Goal: Task Accomplishment & Management: Complete application form

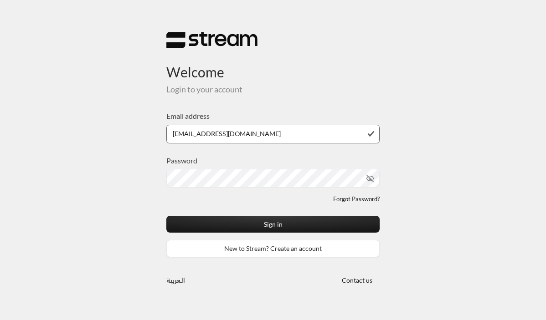
type input "[EMAIL_ADDRESS][DOMAIN_NAME]"
click at [357, 176] on icon "toggle password visibility" at bounding box center [361, 178] width 8 height 8
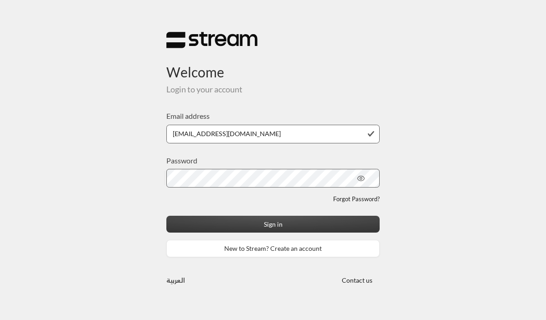
click at [296, 224] on button "Sign in" at bounding box center [272, 224] width 213 height 17
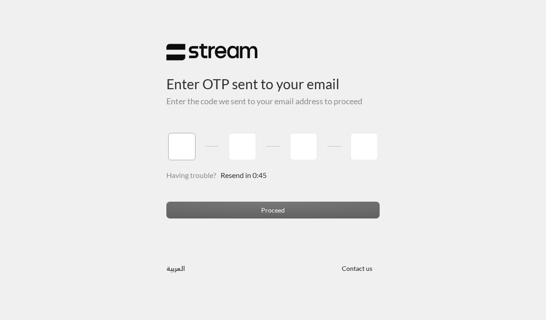
type input "6"
type input "3"
type input "2"
type input "3"
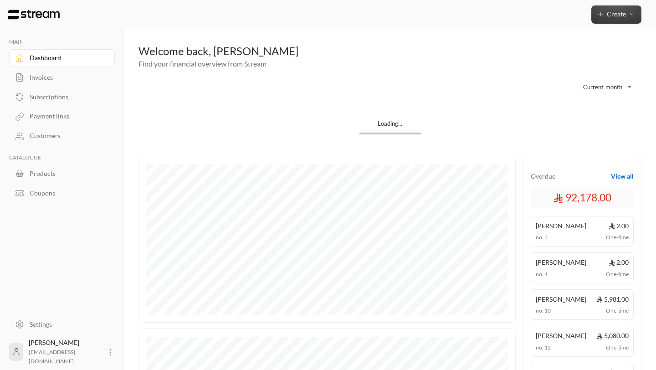
click at [545, 17] on span "Create" at bounding box center [616, 14] width 19 height 8
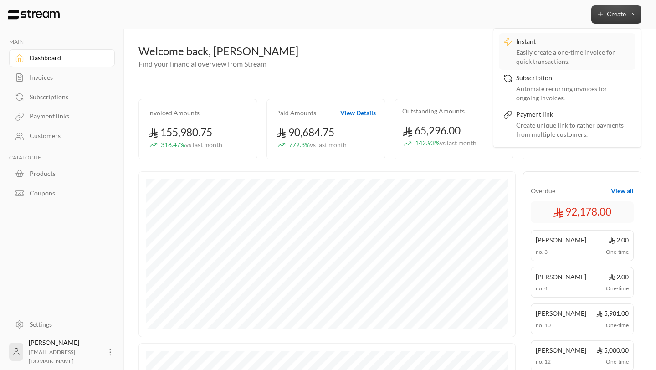
click at [545, 54] on div "Easily create a one-time invoice for quick transactions." at bounding box center [573, 57] width 115 height 18
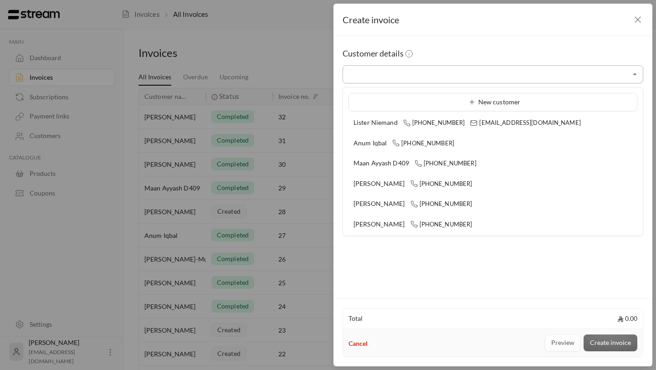
click at [402, 73] on input "Select customer" at bounding box center [492, 74] width 301 height 16
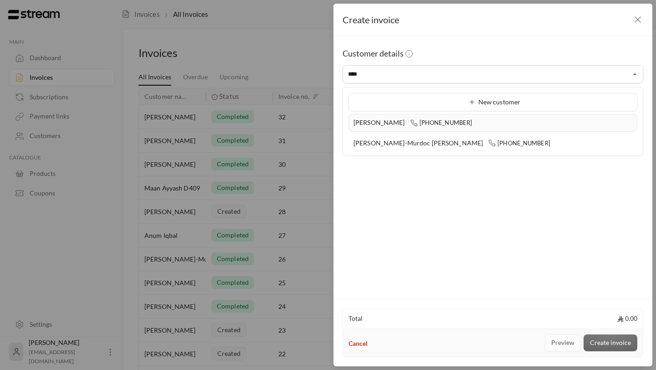
click at [388, 127] on div "Jake Morrison +447853600055" at bounding box center [492, 123] width 279 height 10
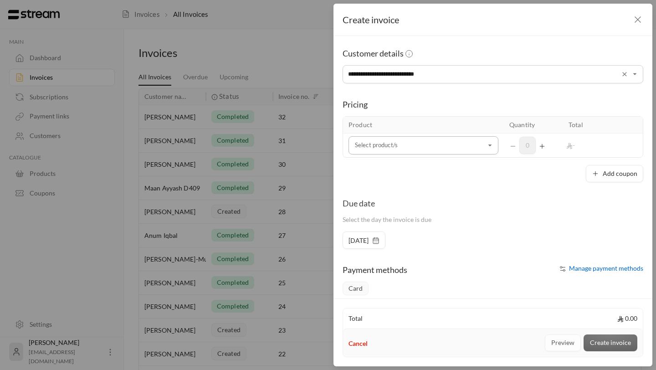
type input "**********"
click at [410, 148] on input "Select customer" at bounding box center [423, 146] width 150 height 16
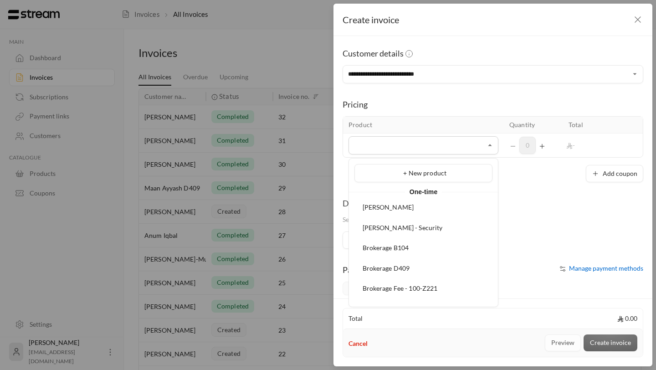
click at [489, 101] on div "Pricing" at bounding box center [492, 104] width 301 height 13
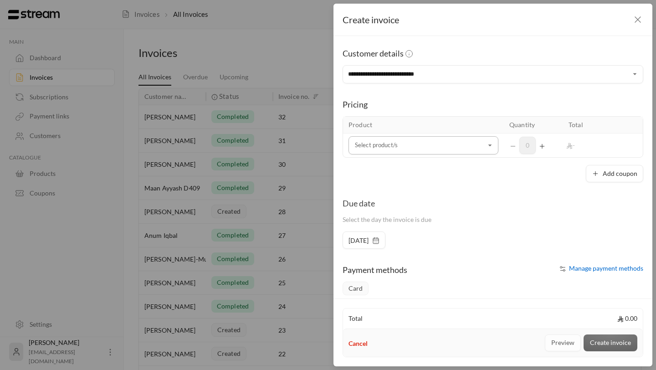
click at [422, 148] on input "Select customer" at bounding box center [423, 146] width 150 height 16
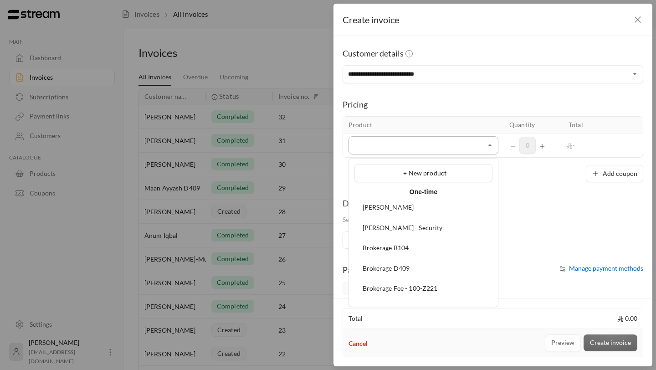
click at [395, 150] on input "Select customer" at bounding box center [423, 146] width 150 height 16
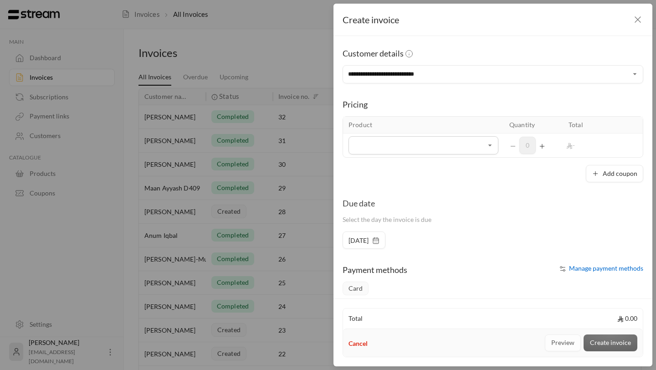
click at [418, 92] on div "Pricing Product Quantity Total Select product/s Select product/s 0 - Add coupon" at bounding box center [492, 132] width 301 height 99
click at [439, 146] on input "Select customer" at bounding box center [423, 146] width 150 height 16
click at [427, 108] on div "Pricing" at bounding box center [492, 104] width 301 height 13
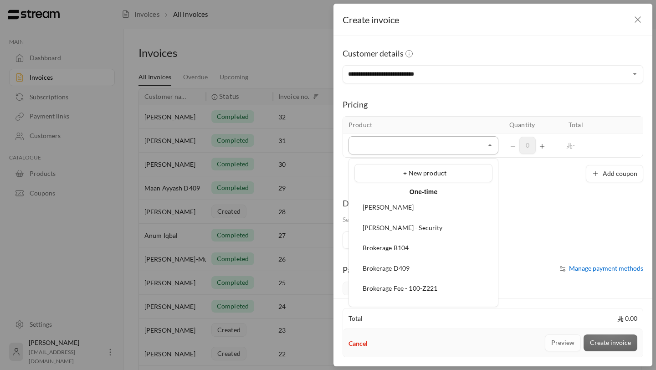
click at [418, 144] on input "Select customer" at bounding box center [423, 146] width 150 height 16
click at [405, 207] on div "[PERSON_NAME]" at bounding box center [423, 208] width 128 height 10
type input "****"
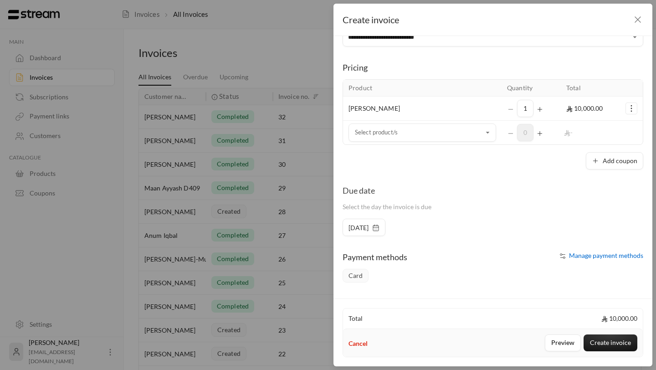
scroll to position [112, 0]
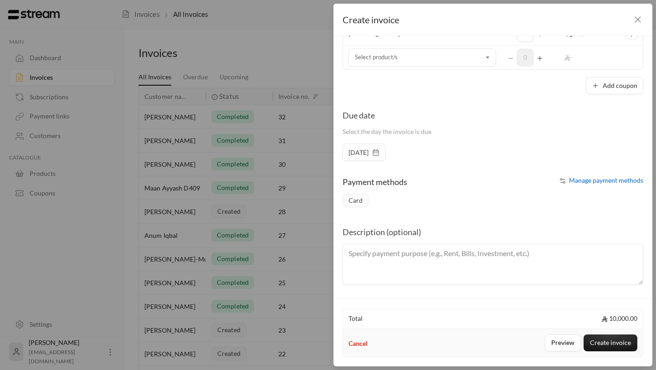
click at [368, 155] on span "[DATE]" at bounding box center [358, 152] width 20 height 9
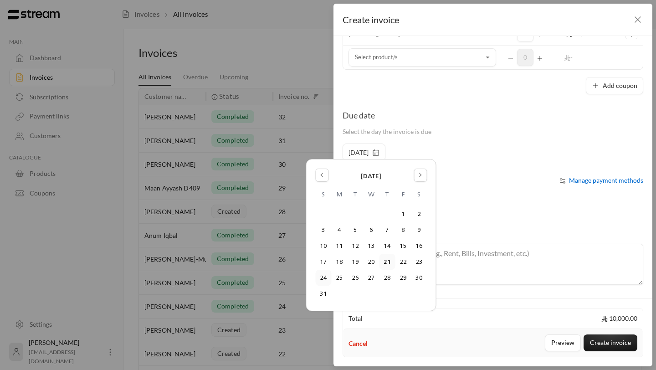
click at [327, 279] on button "24" at bounding box center [323, 277] width 15 height 15
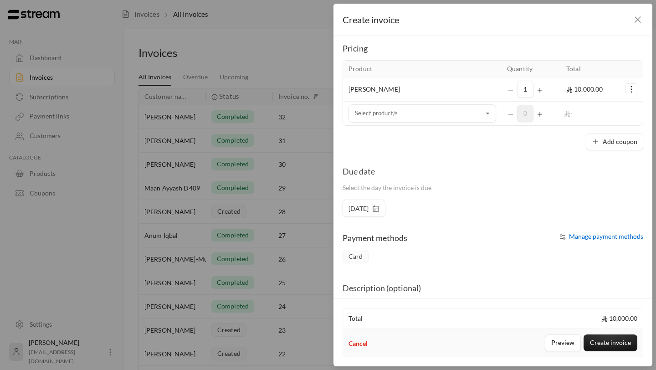
scroll to position [0, 0]
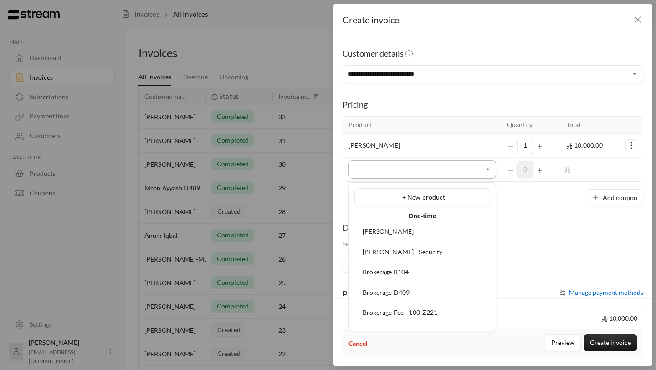
click at [451, 176] on input "Select customer" at bounding box center [422, 170] width 148 height 16
type input "****"
drag, startPoint x: 370, startPoint y: 167, endPoint x: 322, endPoint y: 159, distance: 48.9
click at [323, 160] on div "**********" at bounding box center [328, 185] width 656 height 370
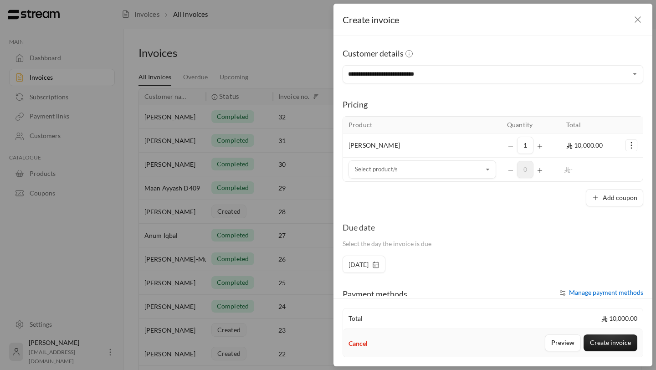
click at [545, 208] on div "**********" at bounding box center [492, 166] width 319 height 260
click at [545, 320] on button "Create invoice" at bounding box center [610, 342] width 54 height 17
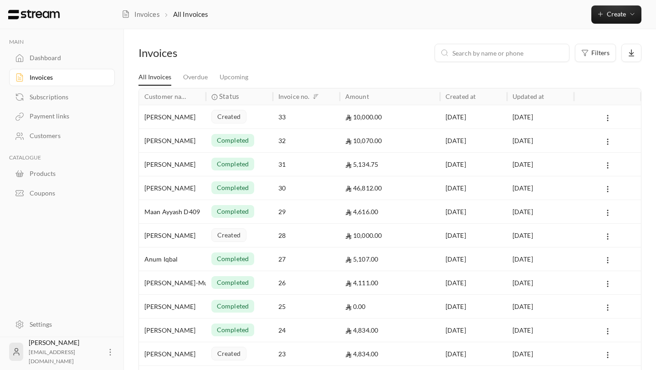
click at [188, 120] on div "[PERSON_NAME]" at bounding box center [172, 116] width 56 height 23
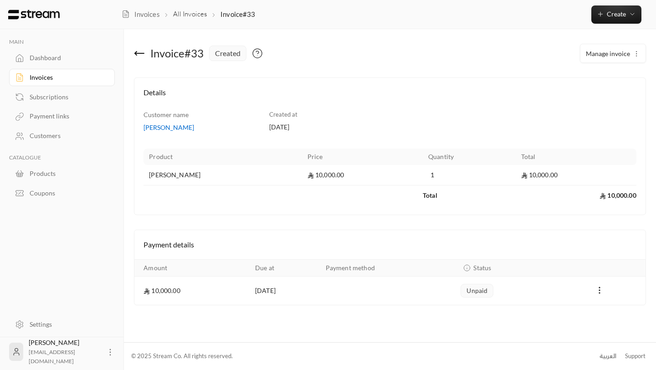
click at [141, 51] on icon at bounding box center [139, 53] width 11 height 11
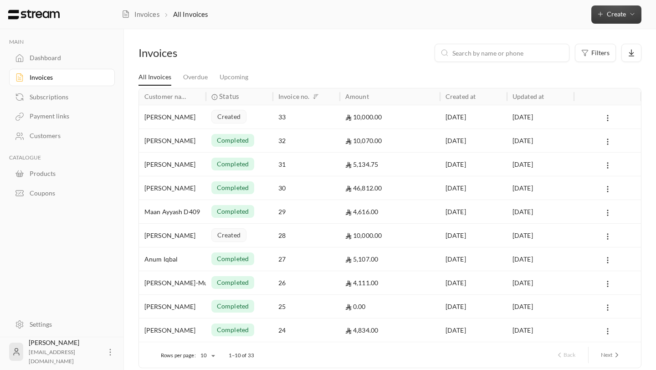
click at [545, 13] on icon "button" at bounding box center [600, 13] width 7 height 7
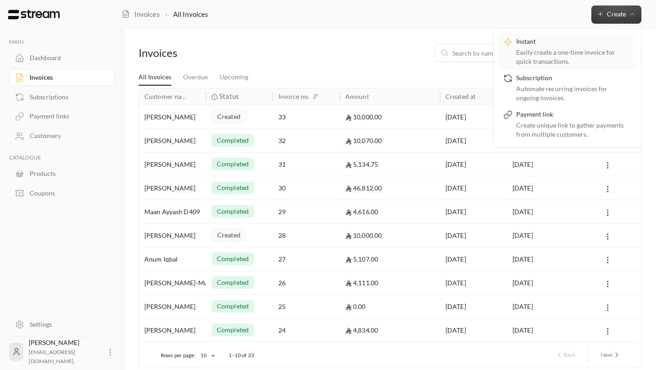
click at [535, 53] on div "Easily create a one-time invoice for quick transactions." at bounding box center [573, 57] width 115 height 18
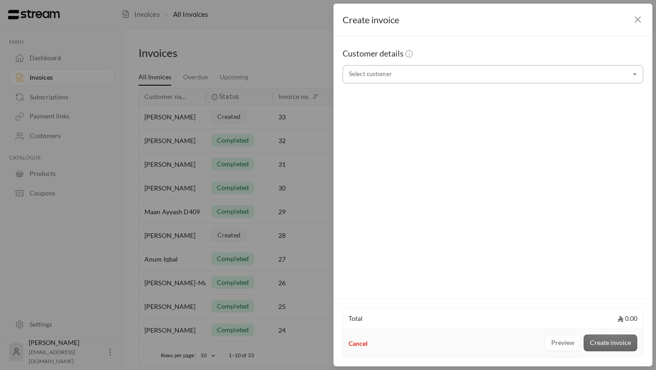
click at [395, 76] on input "Select customer" at bounding box center [492, 74] width 301 height 16
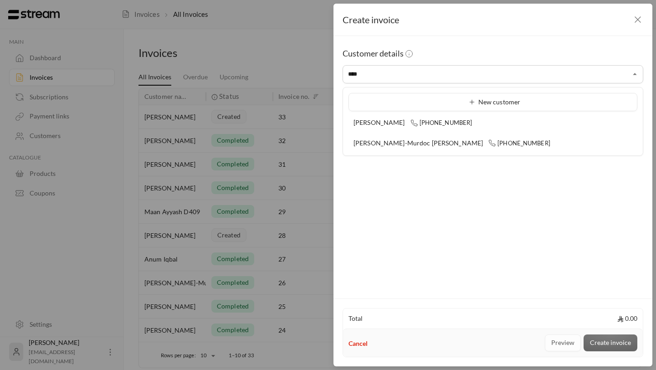
type input "****"
click at [545, 20] on icon "button" at bounding box center [637, 19] width 11 height 11
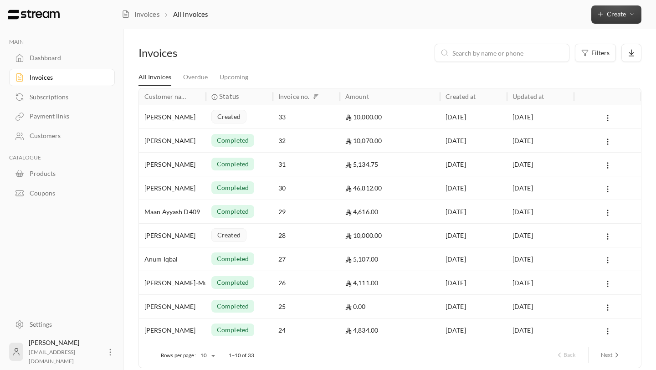
scroll to position [40, 0]
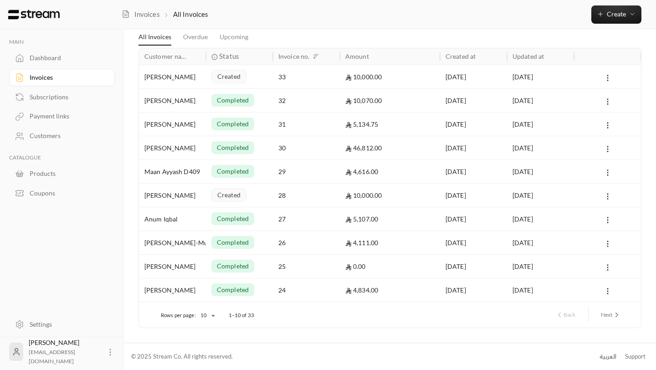
click at [189, 245] on div "[PERSON_NAME]-Murdoc [PERSON_NAME]" at bounding box center [172, 242] width 56 height 23
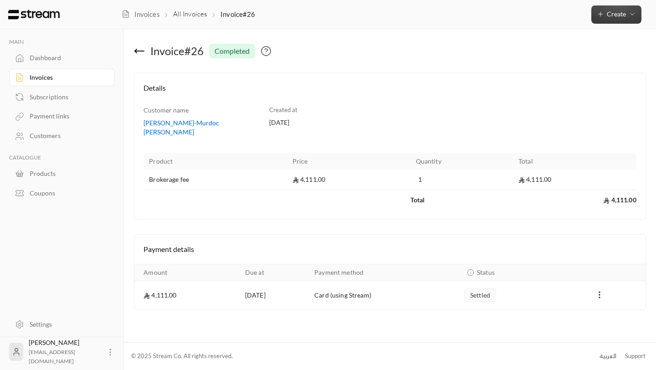
click at [545, 15] on span "Create" at bounding box center [616, 14] width 19 height 8
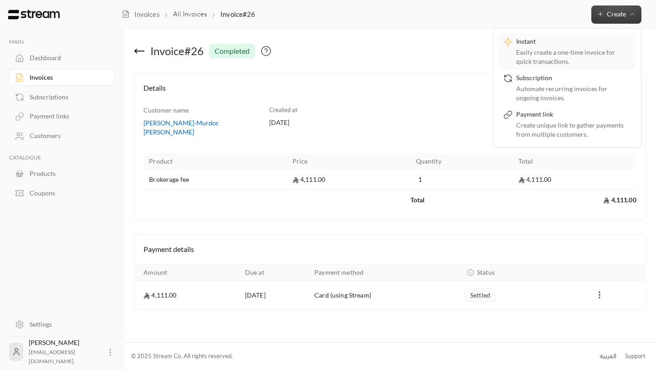
click at [545, 41] on div "Instant" at bounding box center [573, 42] width 115 height 11
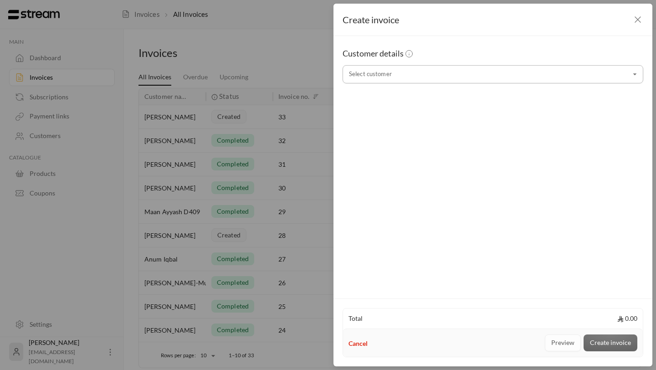
click at [381, 77] on input "Select customer" at bounding box center [492, 74] width 301 height 16
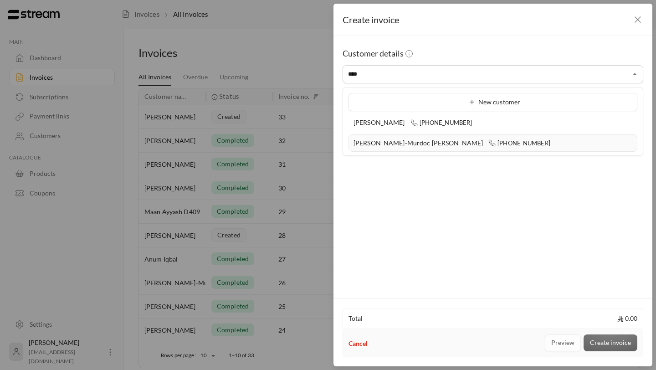
click at [488, 145] on span "+966554298064" at bounding box center [519, 142] width 62 height 7
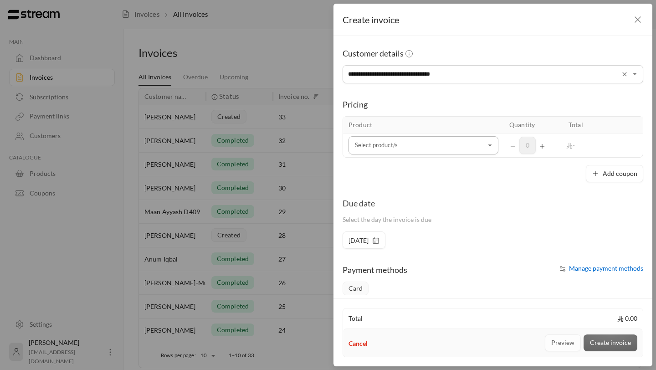
type input "**********"
click at [414, 148] on input "Select customer" at bounding box center [423, 146] width 150 height 16
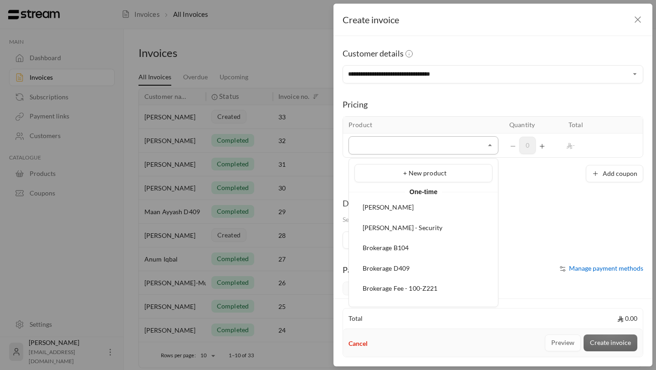
type input "*"
click at [382, 209] on span "[PERSON_NAME]" at bounding box center [387, 207] width 51 height 8
type input "****"
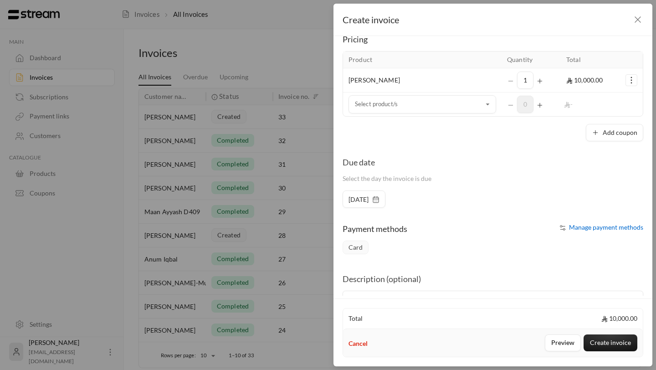
scroll to position [112, 0]
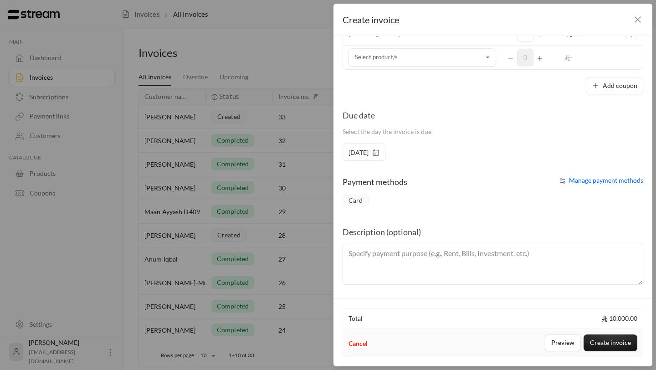
click at [367, 158] on div "[DATE]" at bounding box center [363, 151] width 43 height 17
click at [365, 151] on span "[DATE]" at bounding box center [358, 152] width 20 height 9
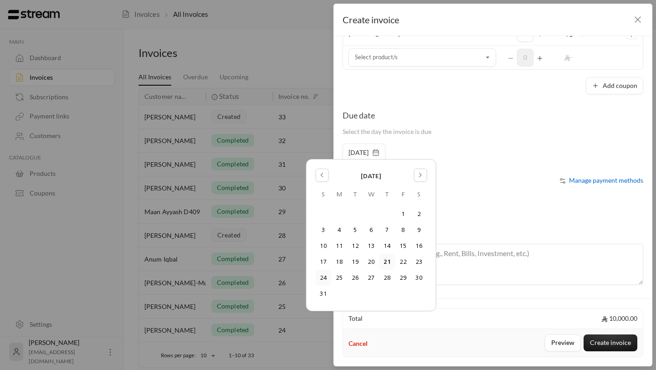
click at [323, 278] on button "24" at bounding box center [323, 277] width 15 height 15
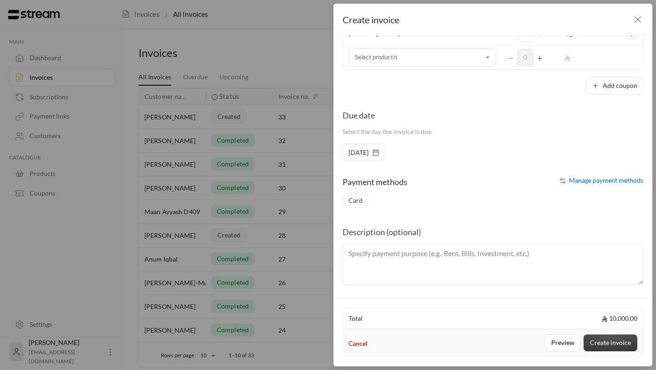
click at [545, 320] on button "Create invoice" at bounding box center [610, 342] width 54 height 17
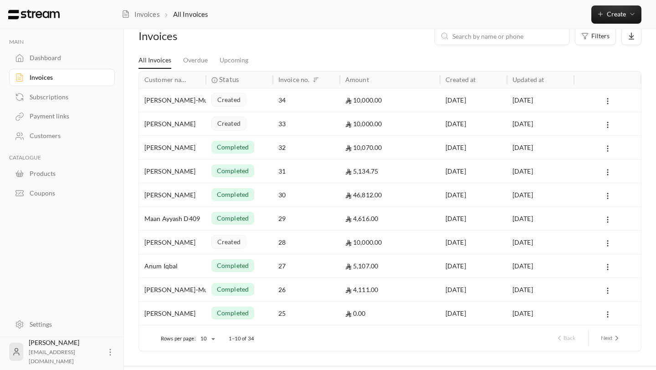
scroll to position [40, 0]
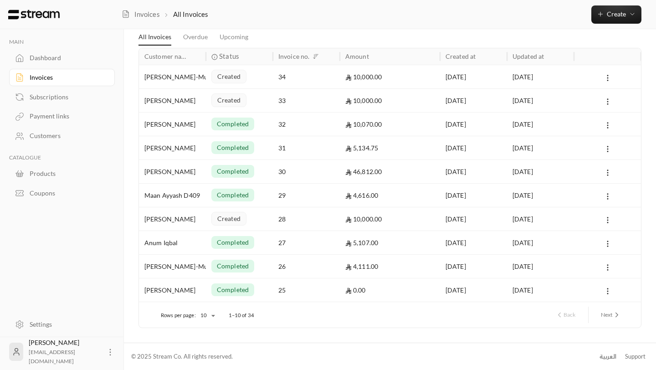
click at [613, 317] on icon "next page" at bounding box center [616, 315] width 8 height 8
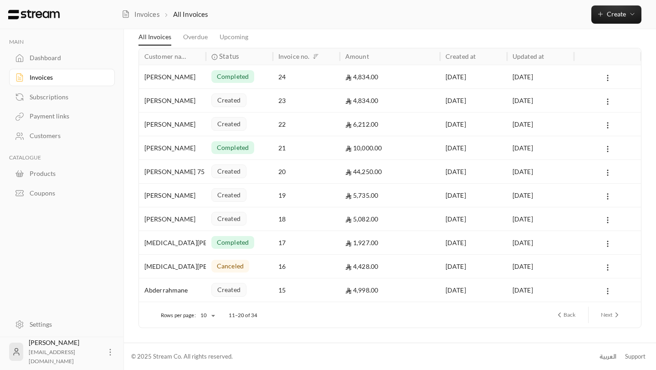
click at [559, 312] on icon "previous page" at bounding box center [559, 315] width 8 height 8
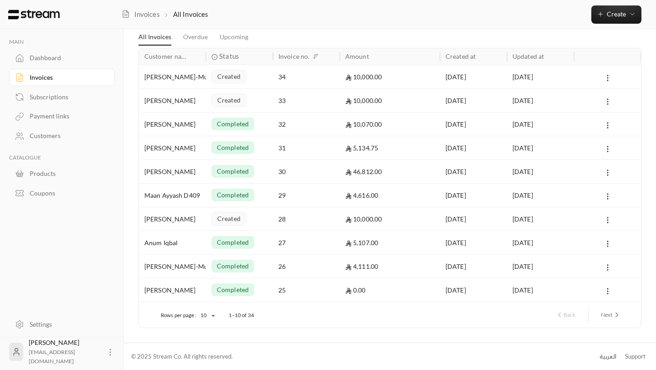
scroll to position [0, 0]
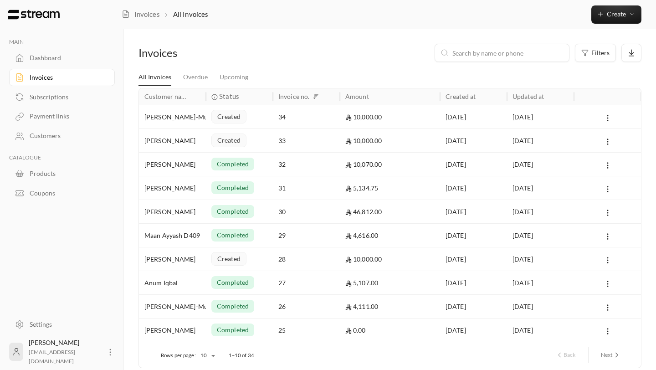
click at [610, 265] on div at bounding box center [607, 258] width 56 height 23
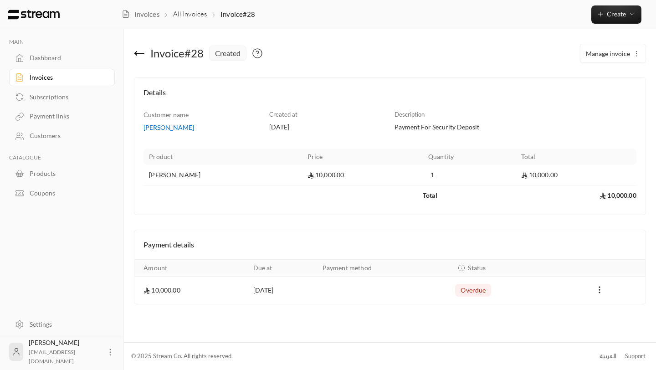
click at [136, 49] on icon at bounding box center [139, 53] width 11 height 11
